Goal: Find specific page/section: Find specific page/section

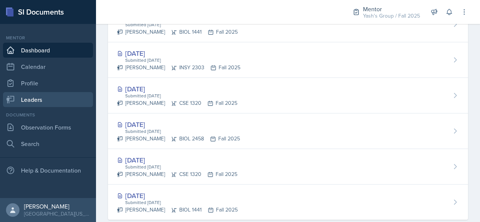
click at [57, 99] on link "Leaders" at bounding box center [48, 99] width 90 height 15
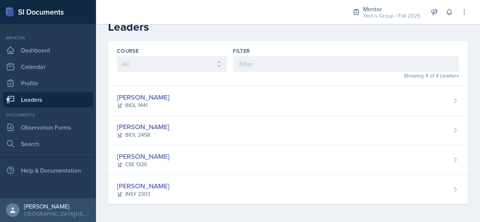
scroll to position [10, 0]
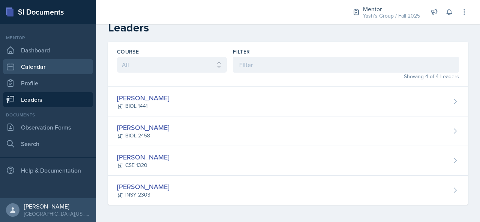
click at [53, 69] on link "Calendar" at bounding box center [48, 66] width 90 height 15
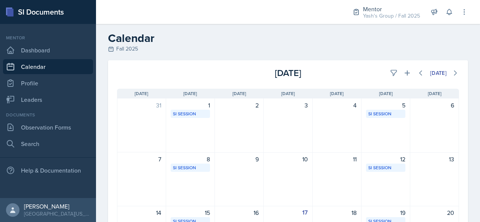
click at [53, 91] on div "Mentor Dashboard Calendar Profile Leaders" at bounding box center [48, 70] width 90 height 73
click at [58, 84] on link "Profile" at bounding box center [48, 83] width 90 height 15
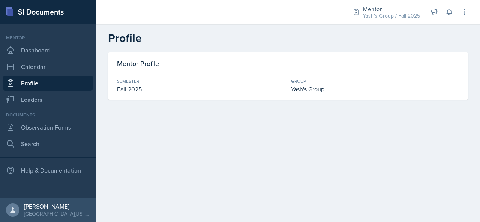
click at [67, 40] on div "Mentor" at bounding box center [48, 37] width 90 height 7
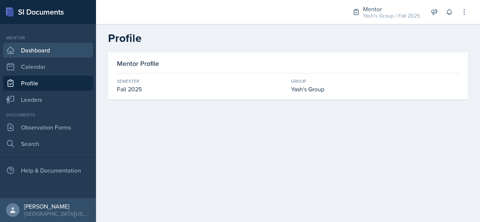
click at [64, 45] on link "Dashboard" at bounding box center [48, 50] width 90 height 15
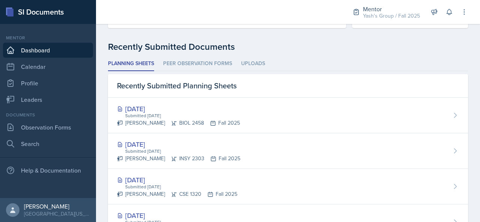
scroll to position [179, 0]
click at [258, 68] on li "Uploads" at bounding box center [253, 64] width 24 height 15
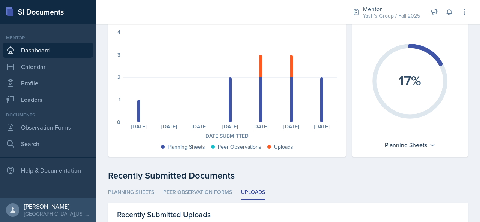
scroll to position [78, 0]
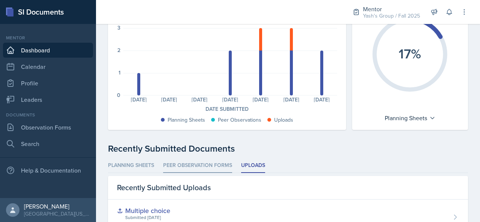
click at [196, 165] on li "Peer Observation Forms" at bounding box center [197, 165] width 69 height 15
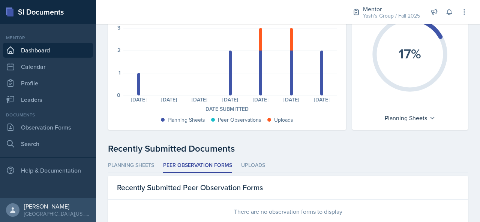
scroll to position [97, 0]
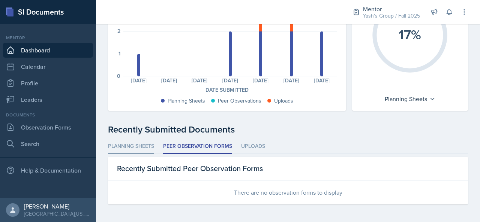
click at [132, 144] on li "Planning Sheets" at bounding box center [131, 146] width 46 height 15
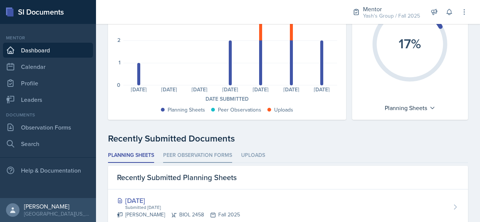
scroll to position [84, 0]
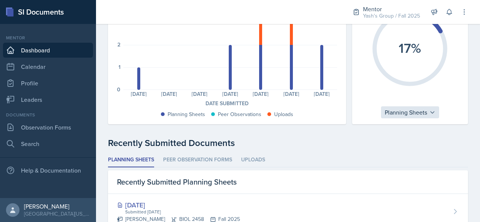
click at [411, 114] on div "Planning Sheets" at bounding box center [410, 112] width 58 height 12
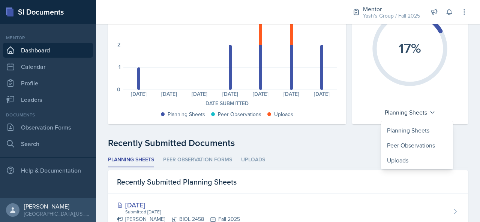
click at [326, 140] on div "Recently Submitted Documents" at bounding box center [288, 142] width 360 height 13
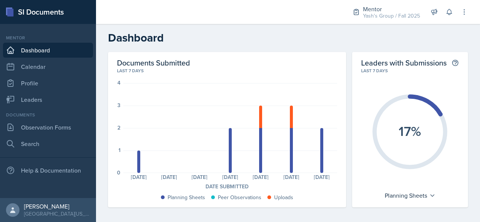
scroll to position [0, 0]
click at [34, 105] on link "Leaders" at bounding box center [48, 99] width 90 height 15
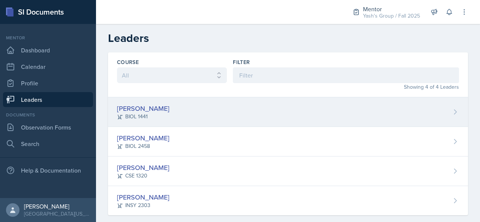
click at [151, 110] on div "[PERSON_NAME]" at bounding box center [143, 108] width 52 height 10
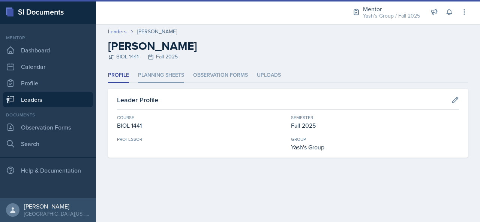
click at [165, 78] on li "Planning Sheets" at bounding box center [161, 75] width 46 height 15
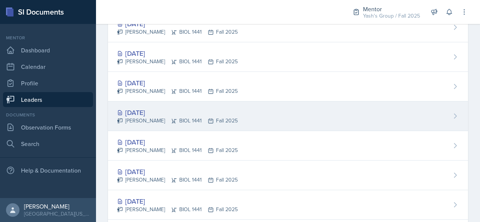
scroll to position [157, 0]
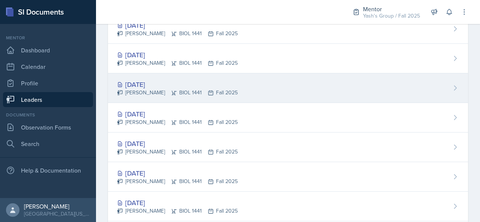
click at [149, 87] on div "[DATE]" at bounding box center [177, 84] width 121 height 10
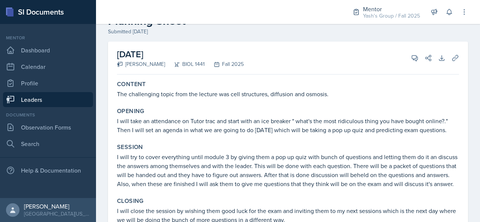
scroll to position [25, 0]
